Goal: Information Seeking & Learning: Learn about a topic

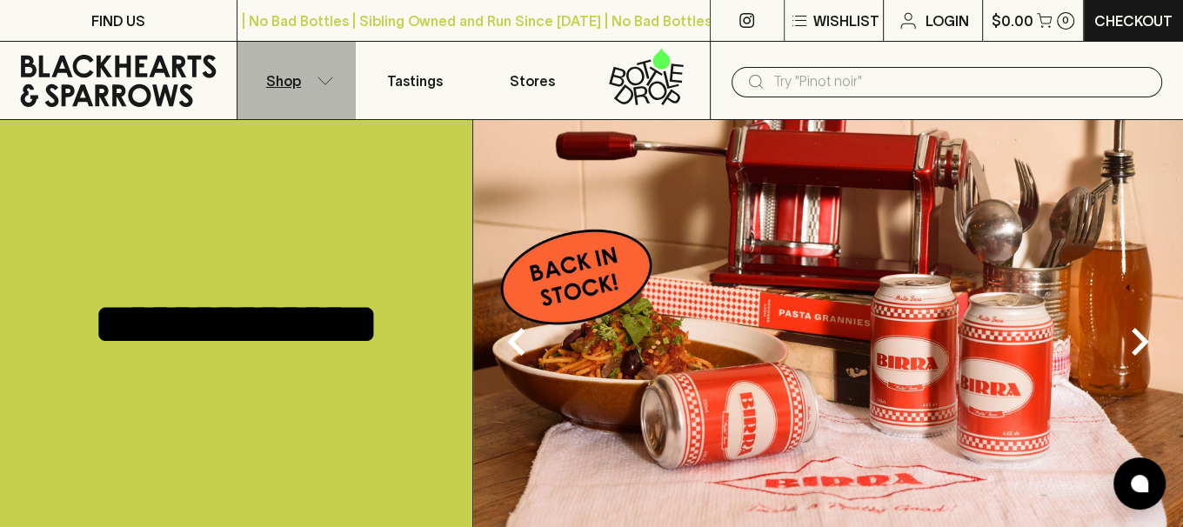
click at [327, 82] on icon "button" at bounding box center [325, 81] width 17 height 9
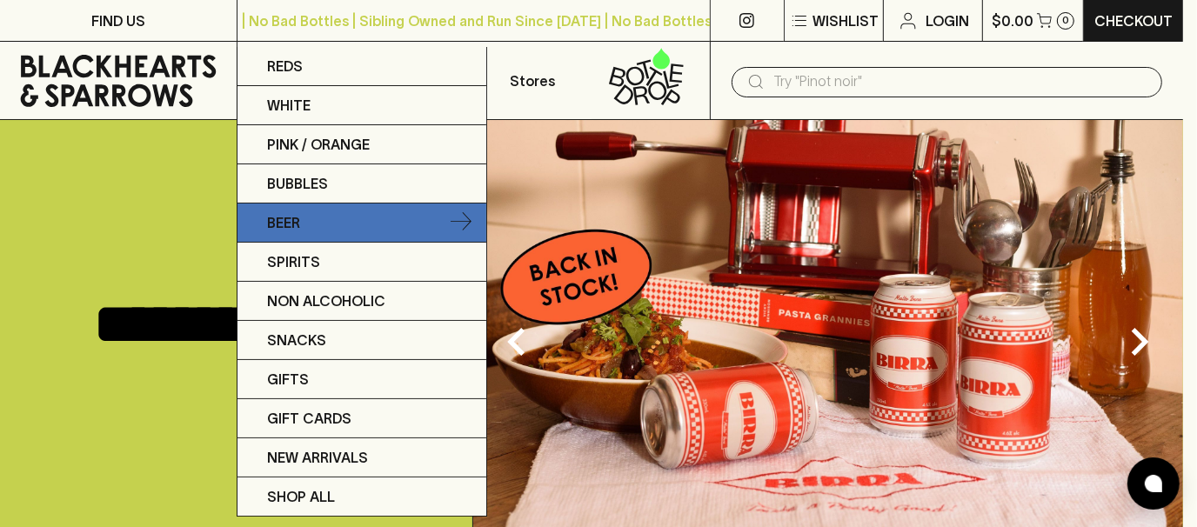
click at [283, 219] on p "Beer" at bounding box center [283, 222] width 33 height 21
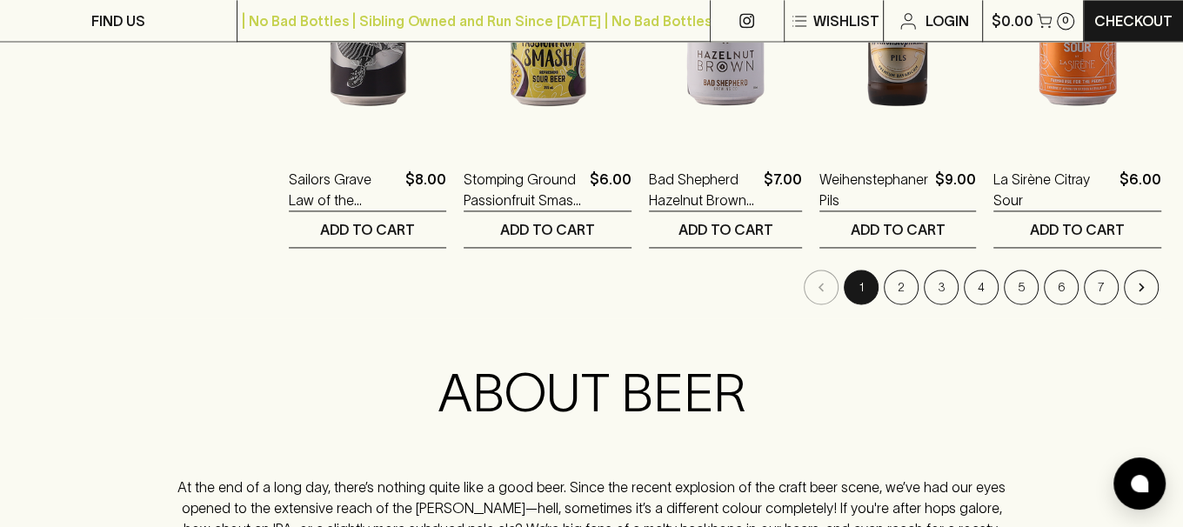
scroll to position [1912, 0]
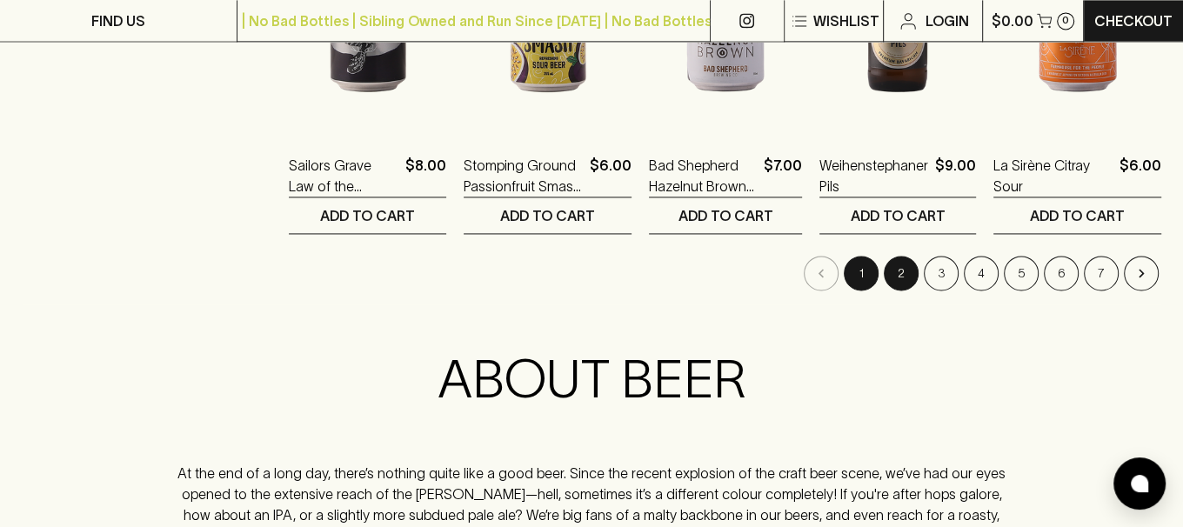
click at [904, 264] on button "2" at bounding box center [901, 273] width 35 height 35
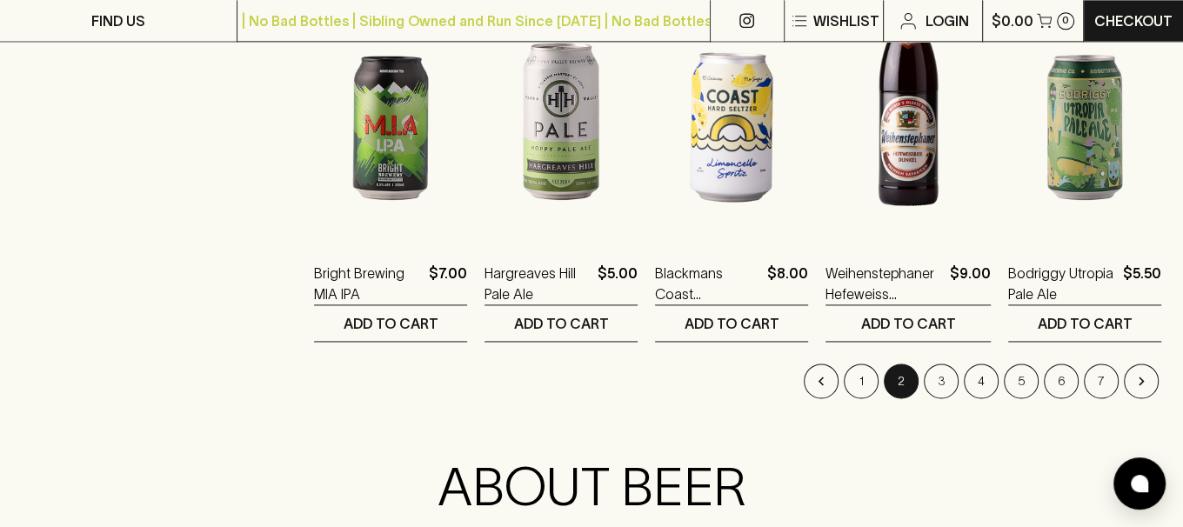
scroll to position [1821, 0]
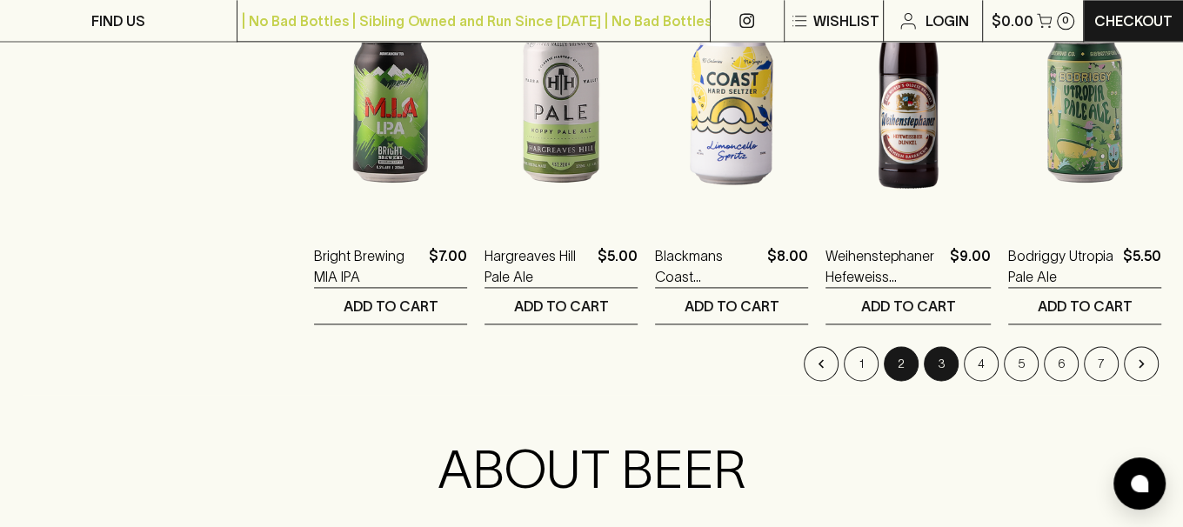
click at [944, 364] on button "3" at bounding box center [941, 363] width 35 height 35
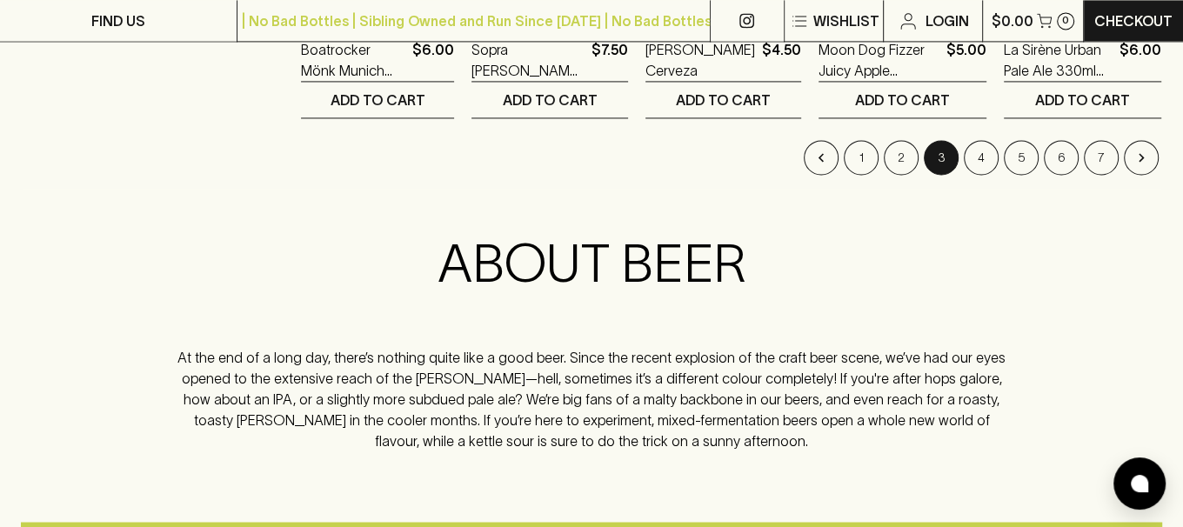
scroll to position [2023, 0]
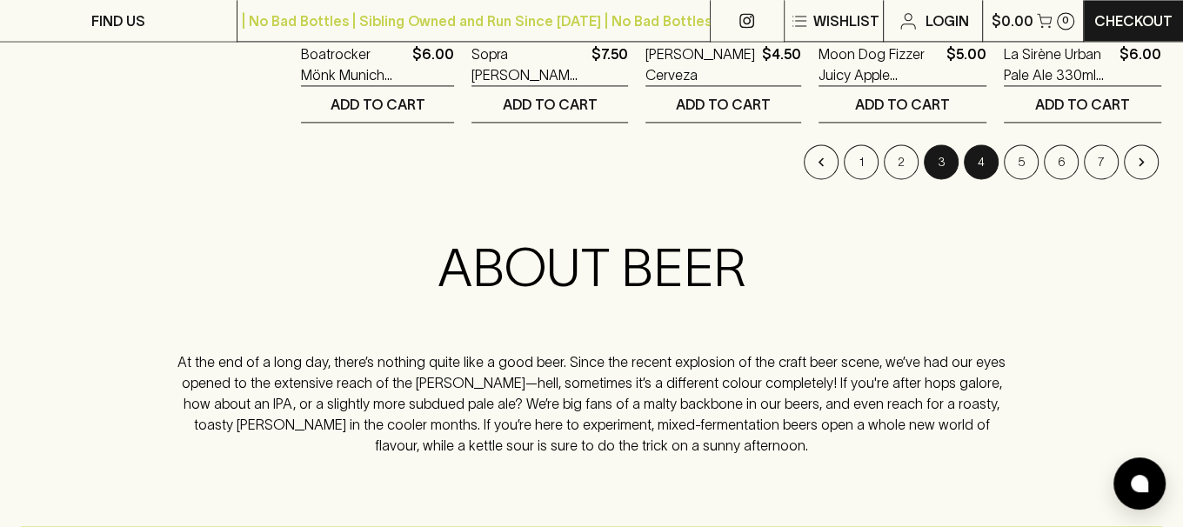
click at [971, 158] on button "4" at bounding box center [981, 161] width 35 height 35
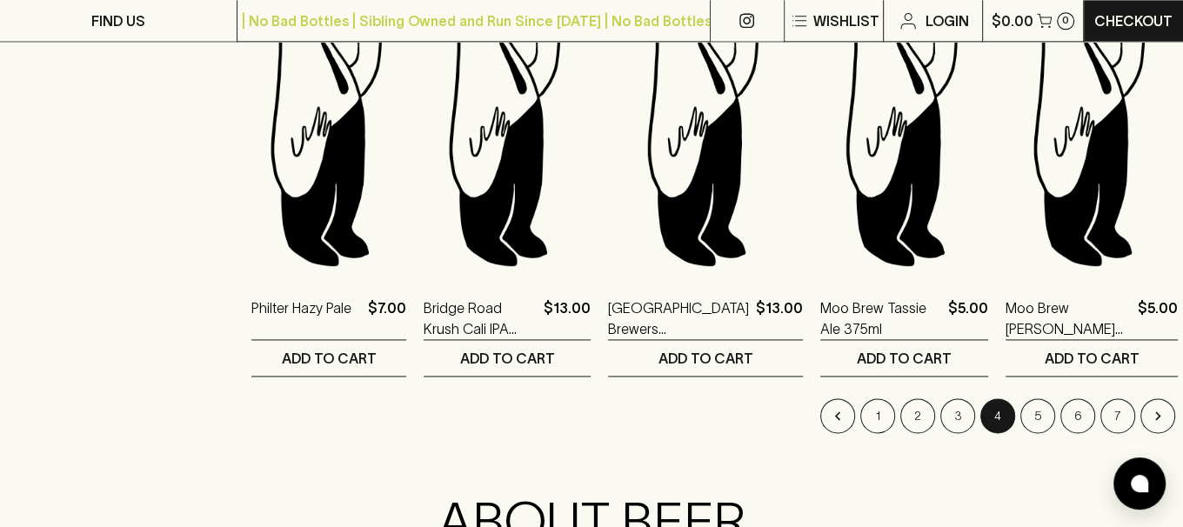
scroll to position [1791, 0]
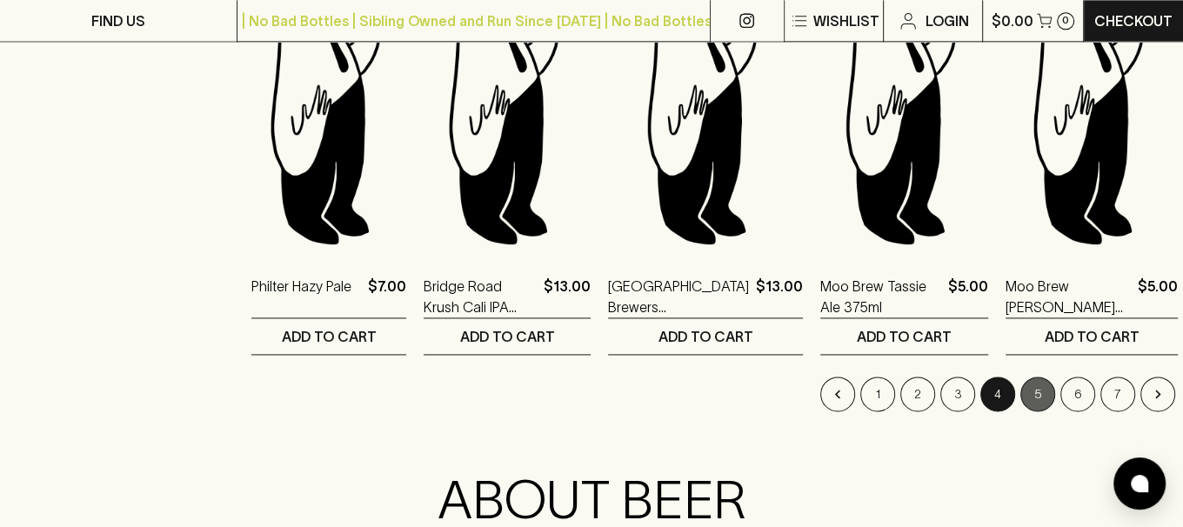
click at [1020, 377] on button "5" at bounding box center [1037, 394] width 35 height 35
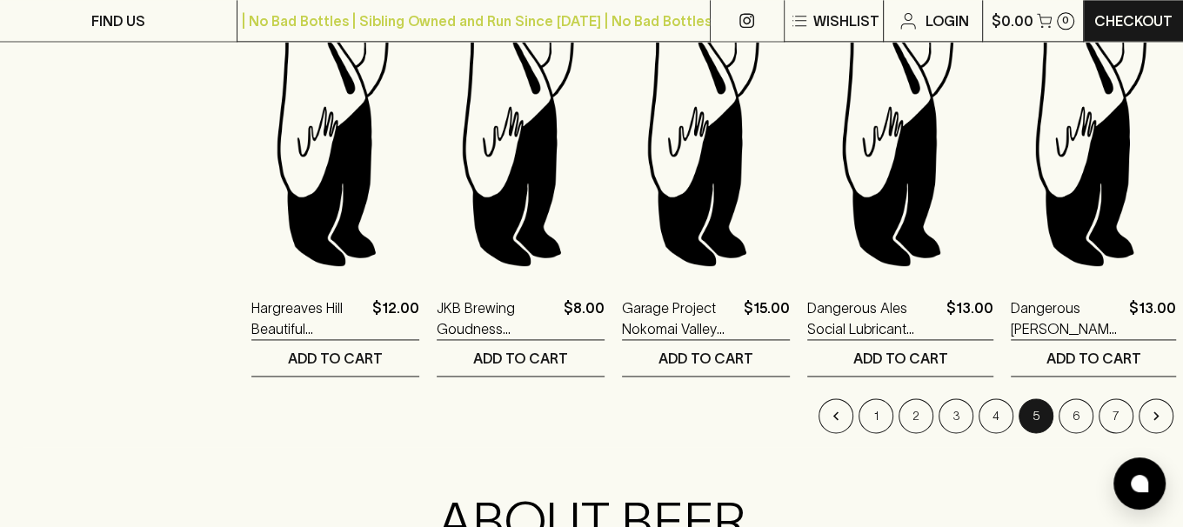
scroll to position [1800, 0]
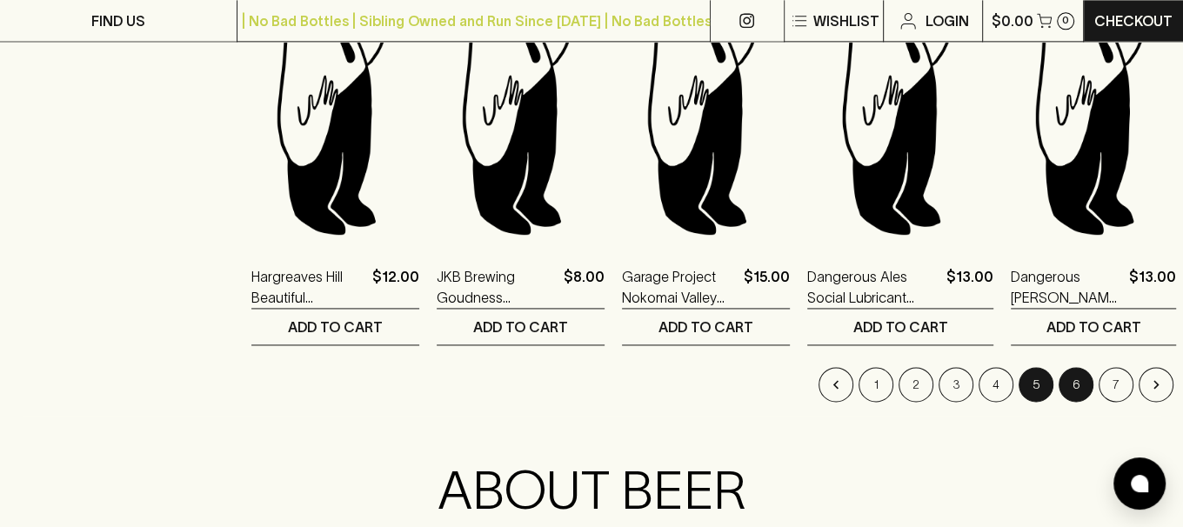
click at [1073, 383] on button "6" at bounding box center [1075, 384] width 35 height 35
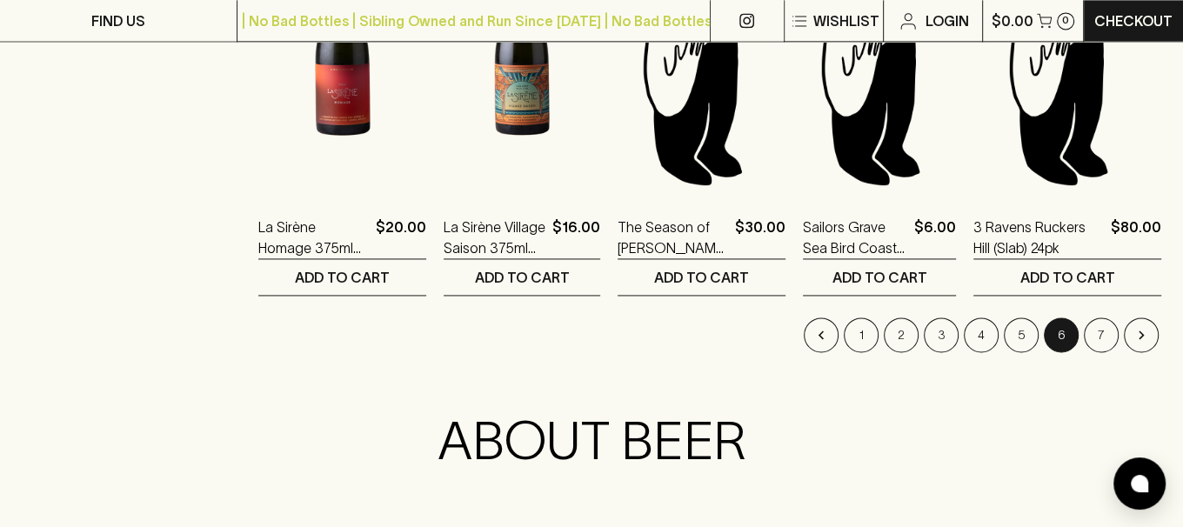
scroll to position [1935, 0]
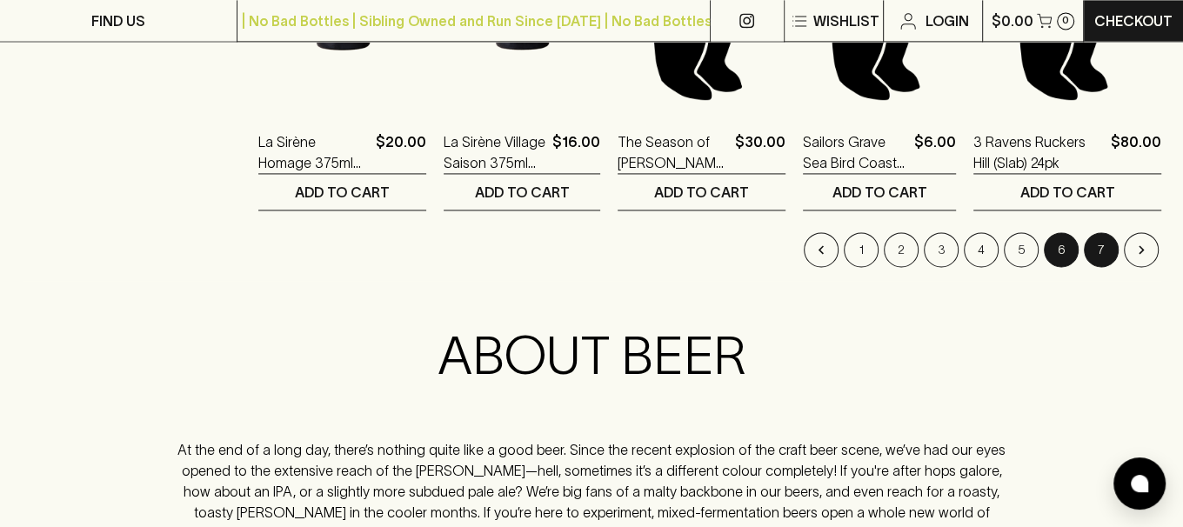
click at [1111, 239] on button "7" at bounding box center [1101, 249] width 35 height 35
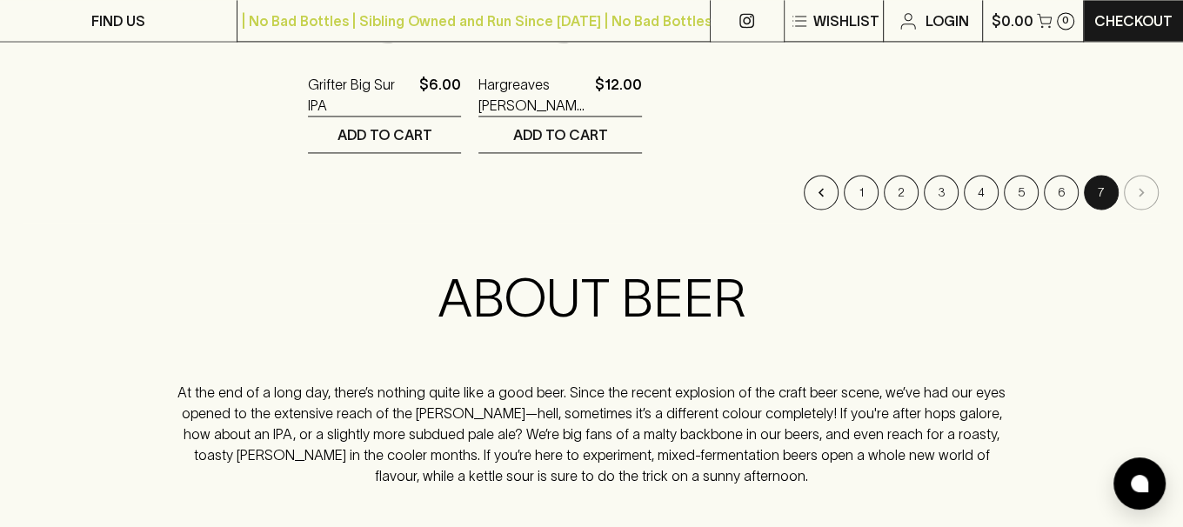
scroll to position [1930, 0]
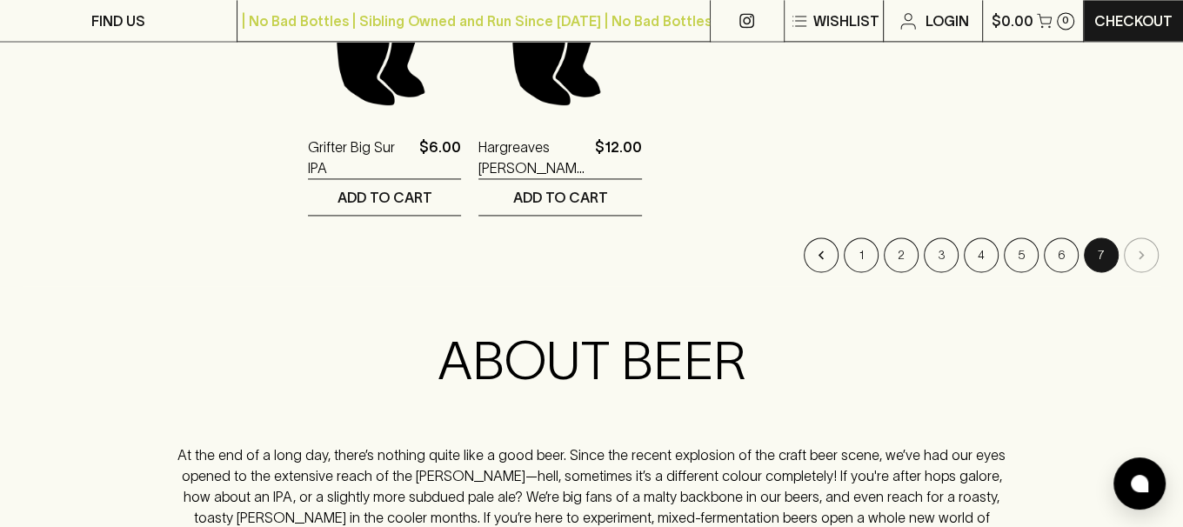
click at [1142, 237] on li "pagination navigation" at bounding box center [1141, 254] width 40 height 35
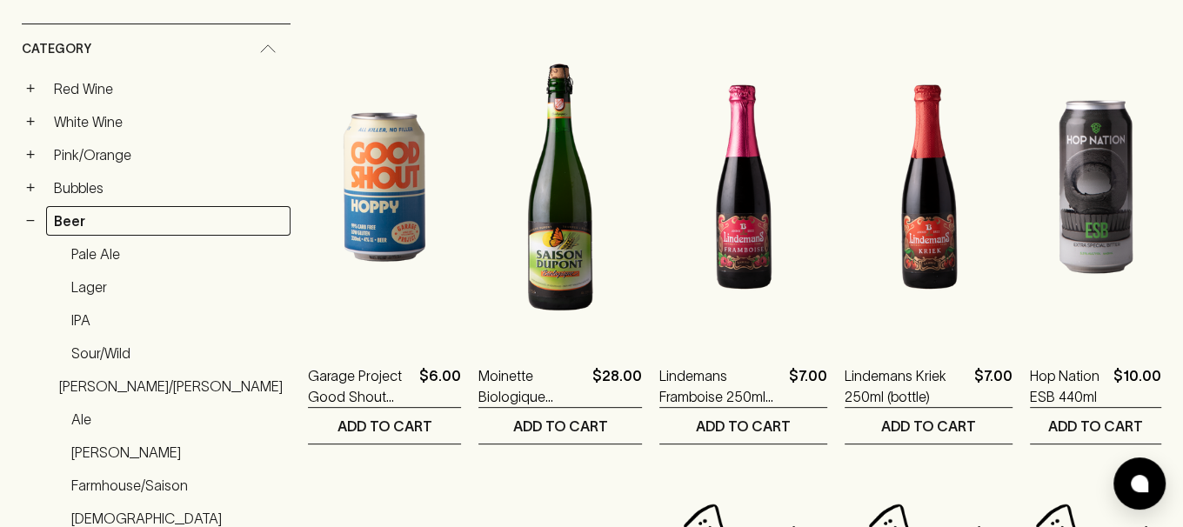
scroll to position [0, 0]
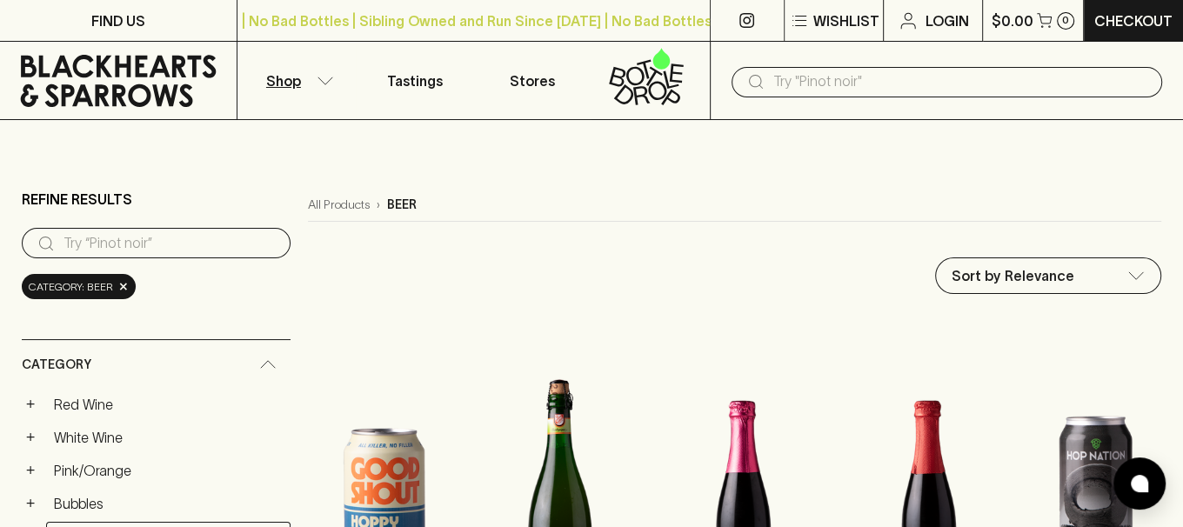
click at [846, 73] on input "text" at bounding box center [960, 82] width 375 height 28
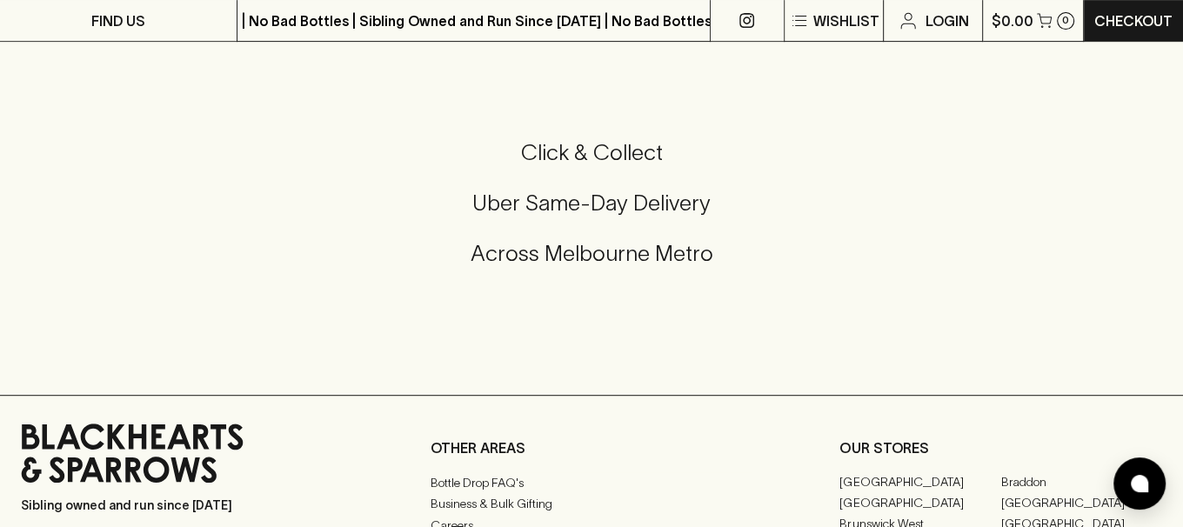
scroll to position [604, 0]
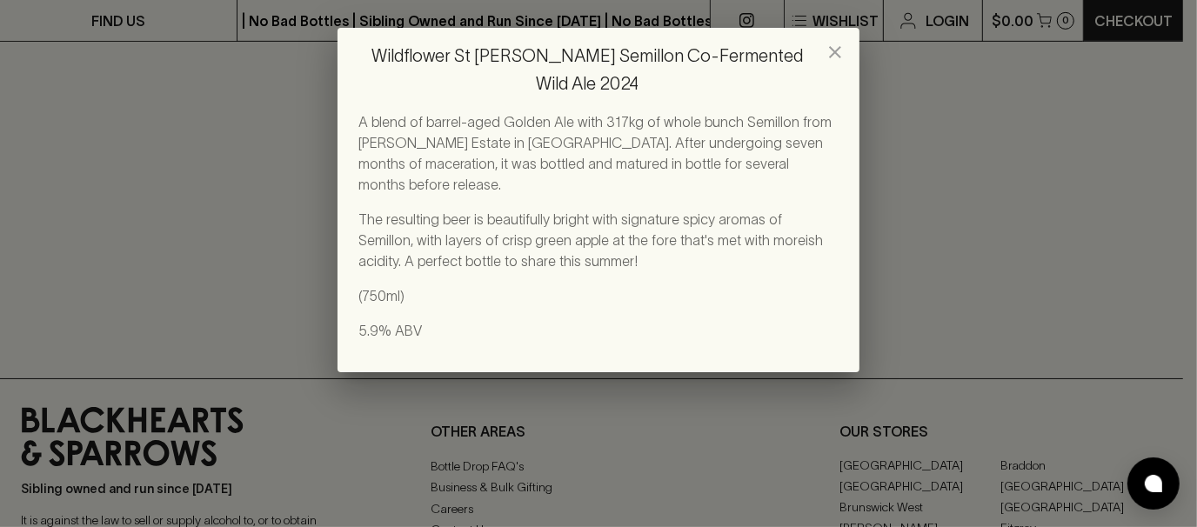
click at [832, 50] on icon "close" at bounding box center [835, 52] width 12 height 12
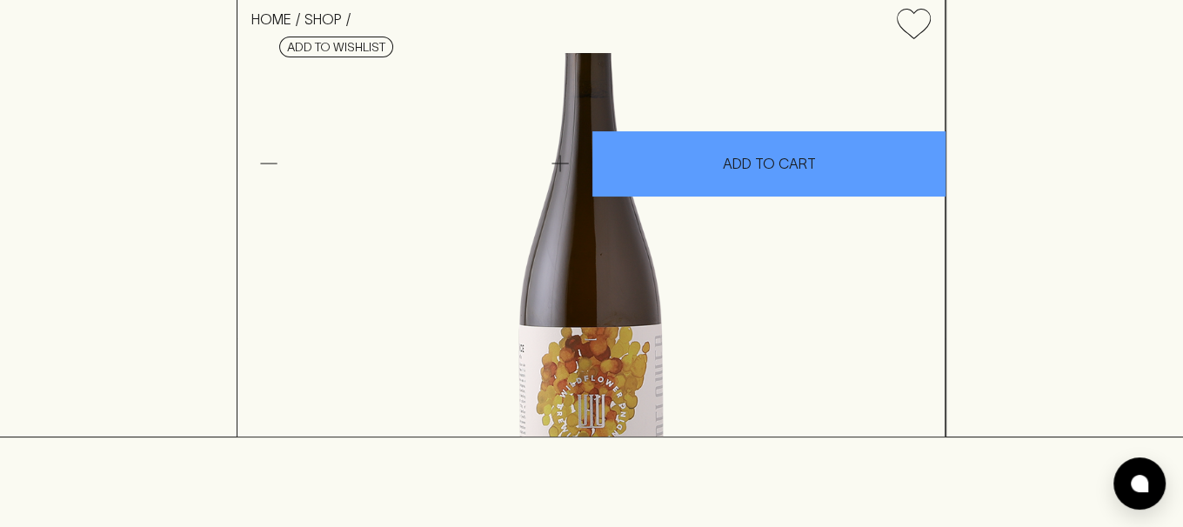
scroll to position [0, 0]
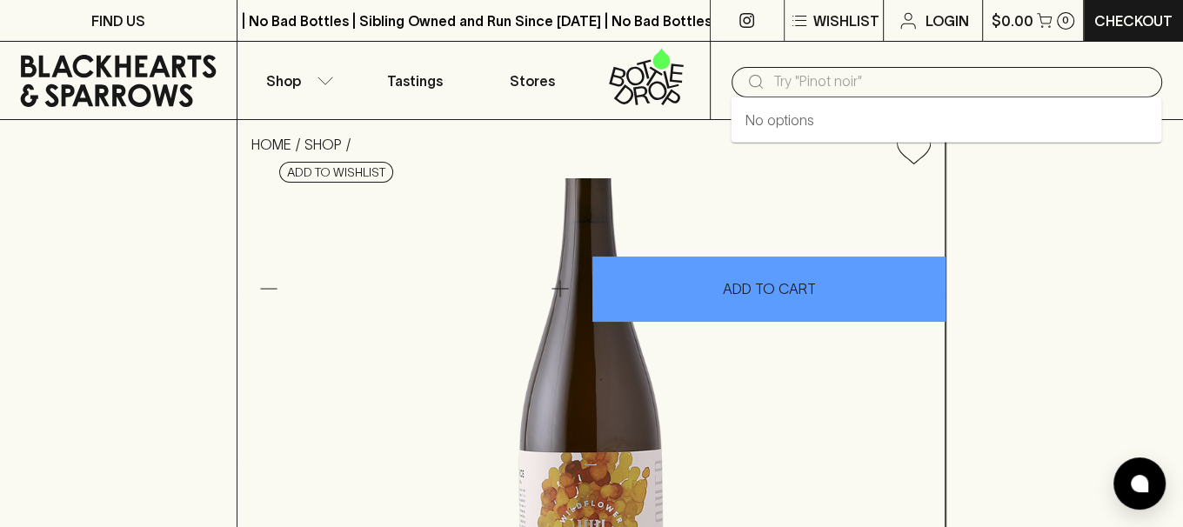
click at [793, 81] on input "text" at bounding box center [960, 82] width 375 height 28
type input "yuzu"
